Goal: Check status: Check status

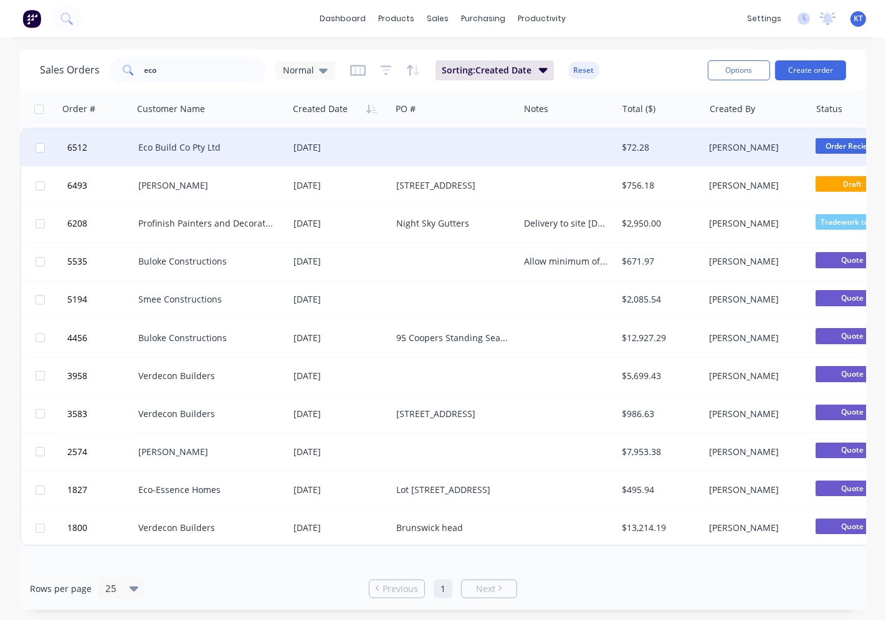
click at [202, 146] on div "Eco Build Co Pty Ltd" at bounding box center [207, 147] width 138 height 12
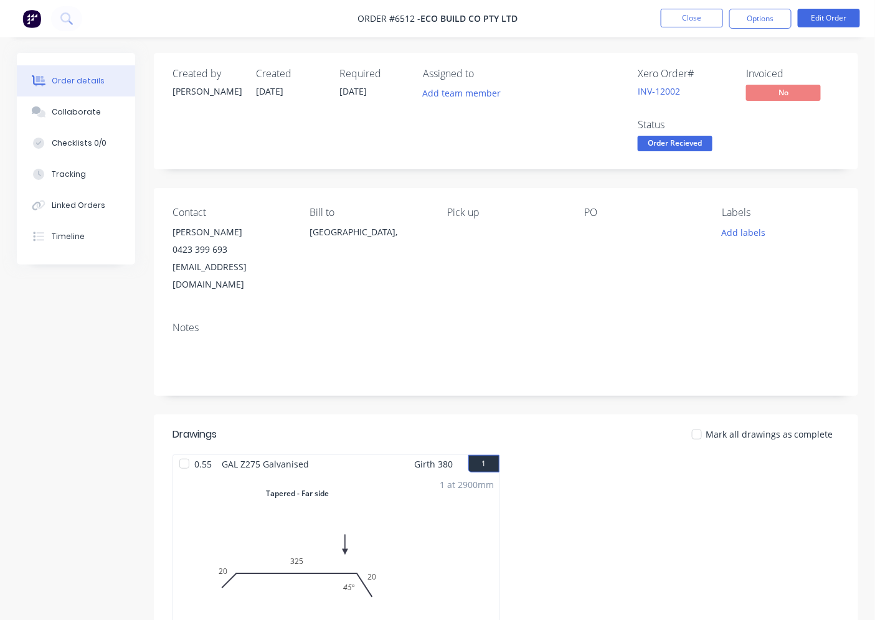
click at [701, 422] on div at bounding box center [697, 434] width 25 height 25
click at [660, 145] on span "Order Recieved" at bounding box center [675, 144] width 75 height 16
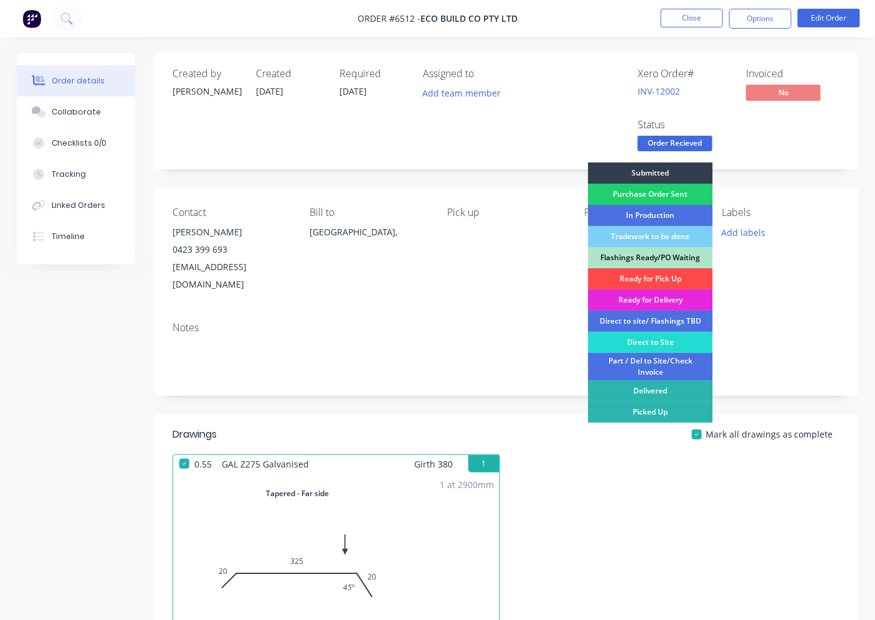
click at [656, 275] on div "Ready for Pick Up" at bounding box center [650, 279] width 125 height 21
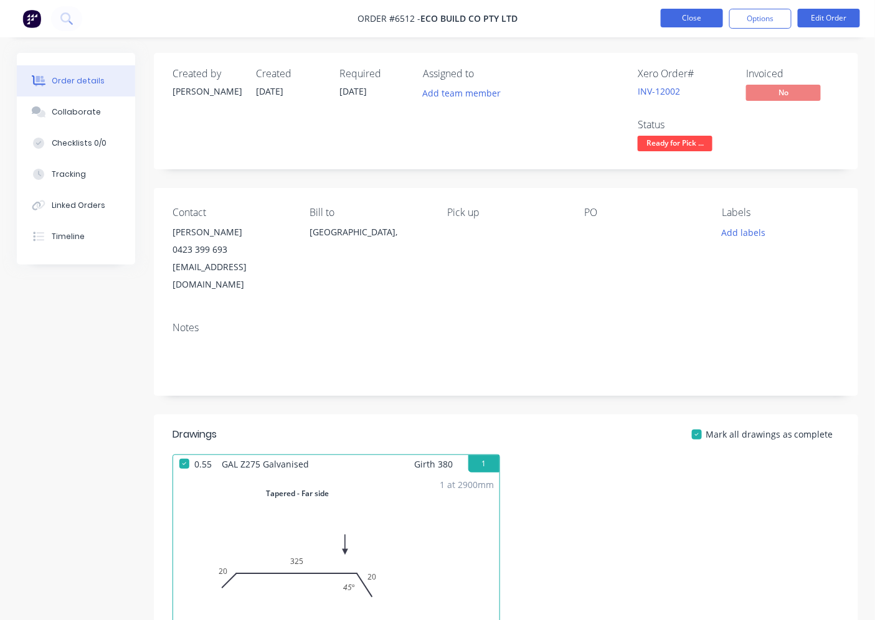
click at [697, 16] on button "Close" at bounding box center [692, 18] width 62 height 19
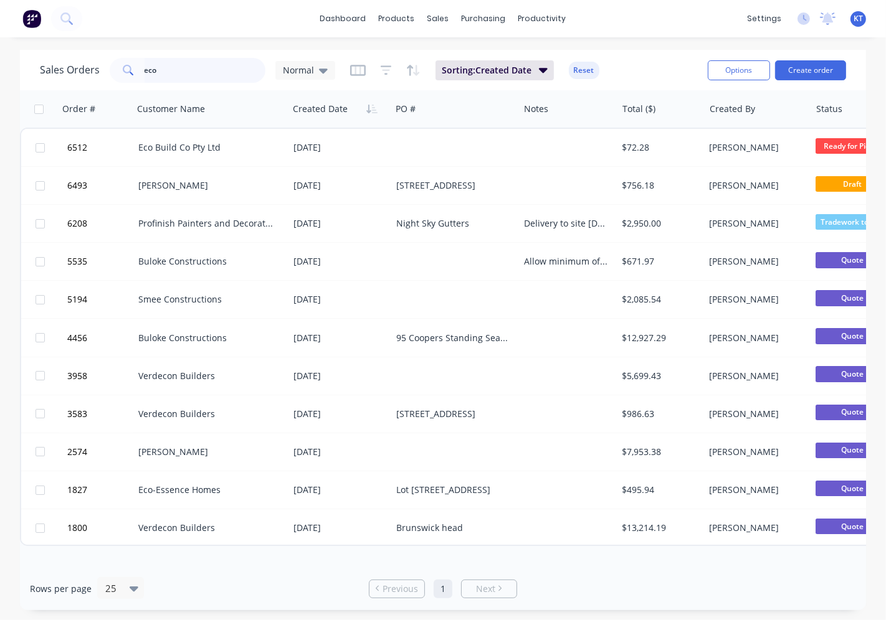
click at [172, 70] on input "eco" at bounding box center [205, 70] width 121 height 25
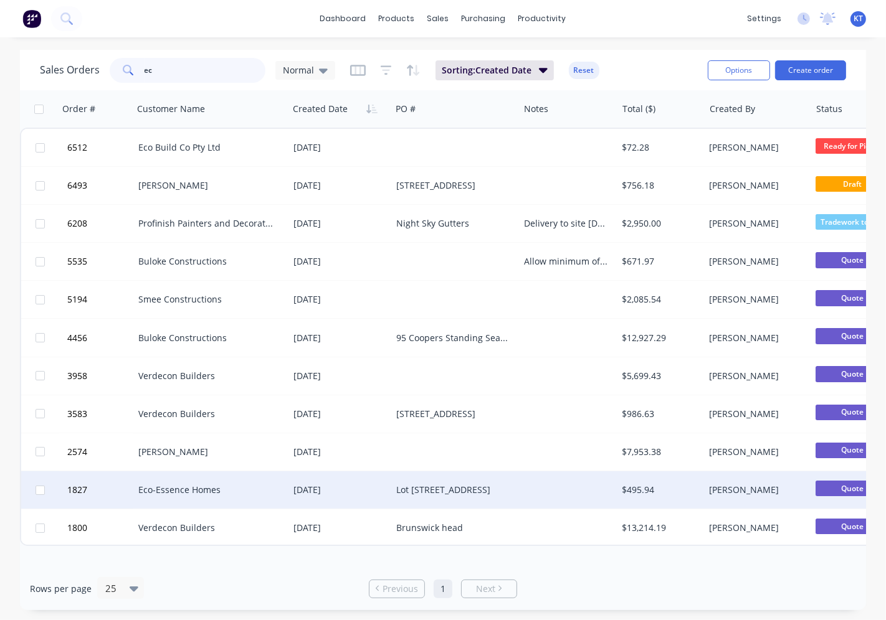
type input "e"
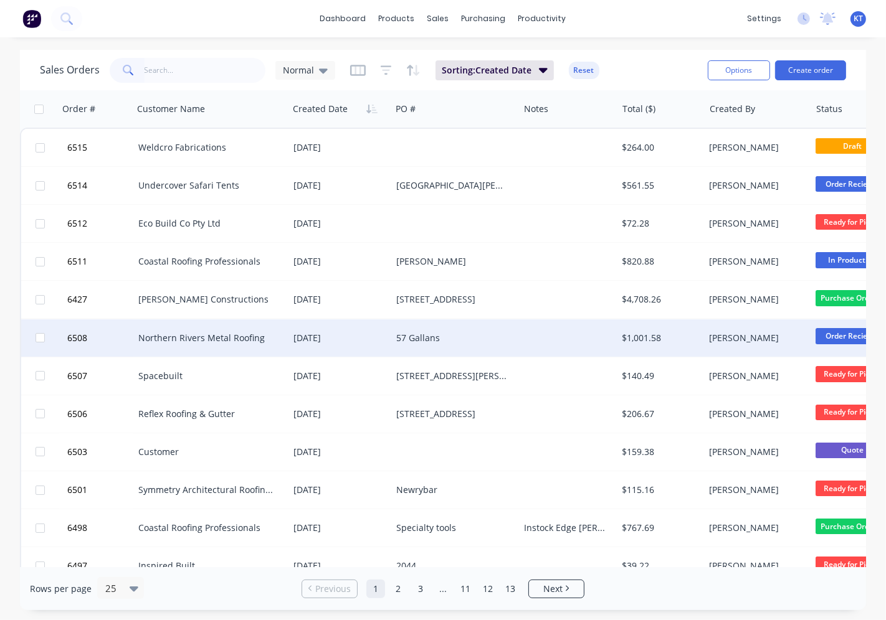
click at [272, 332] on div "Northern Rivers Metal Roofing" at bounding box center [207, 338] width 138 height 12
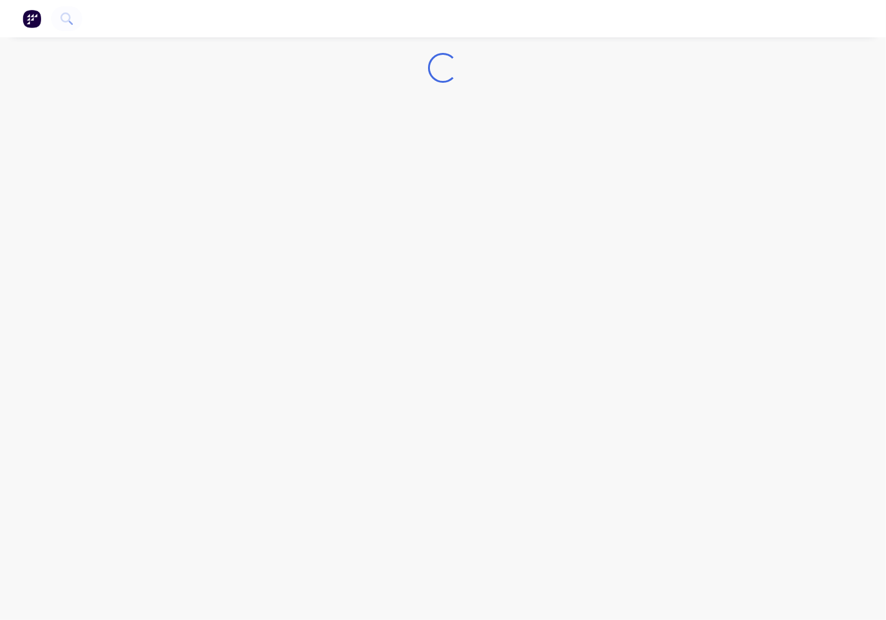
click at [273, 333] on div "Loading..." at bounding box center [443, 310] width 886 height 620
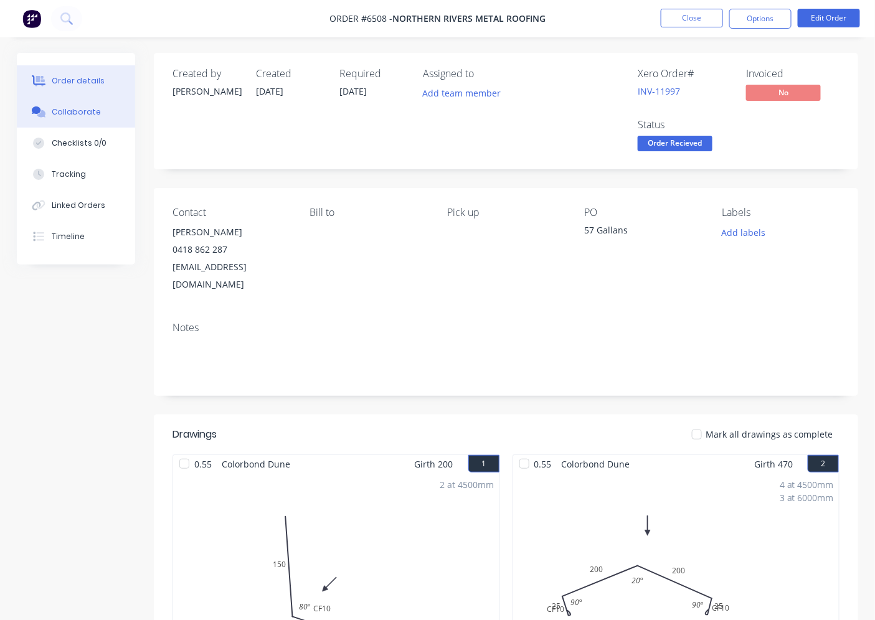
click at [69, 112] on div "Collaborate" at bounding box center [76, 112] width 49 height 11
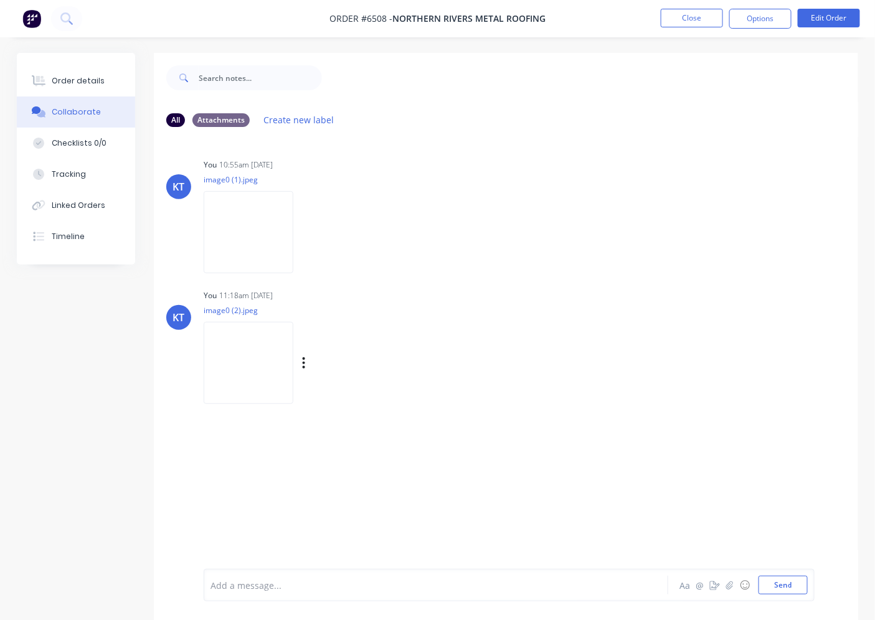
click at [257, 341] on img at bounding box center [249, 363] width 90 height 82
